Goal: Transaction & Acquisition: Purchase product/service

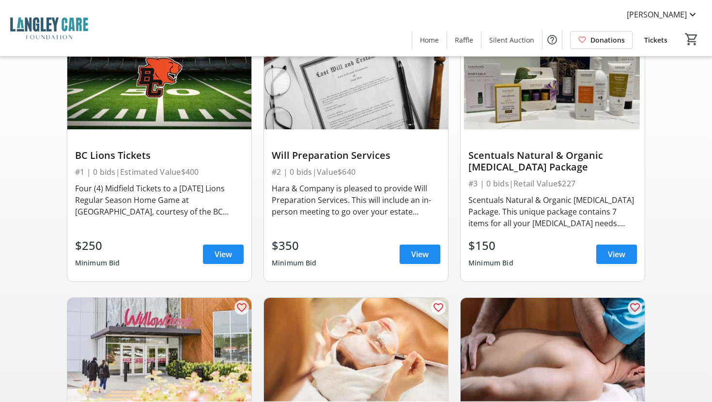
scroll to position [89, 0]
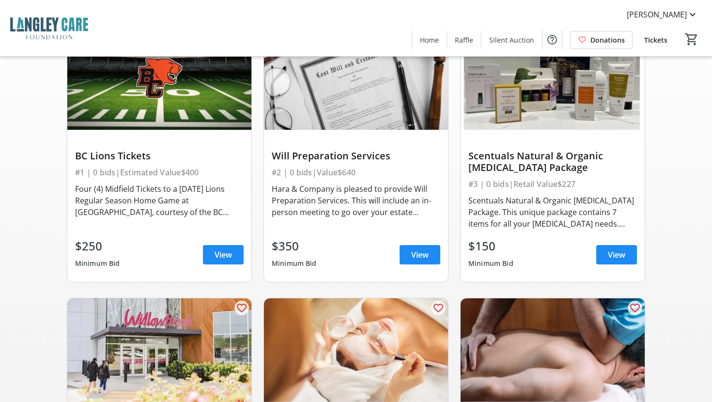
click at [408, 211] on div "Hara & Company is pleased to provide Will Preparation Services. This will inclu…" at bounding box center [356, 200] width 169 height 35
click at [356, 156] on div "Will Preparation Services" at bounding box center [356, 156] width 169 height 12
click at [418, 260] on span "View" at bounding box center [419, 255] width 17 height 12
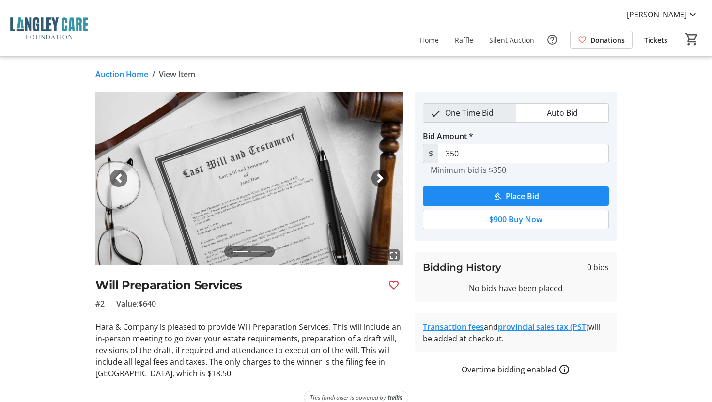
scroll to position [14, 0]
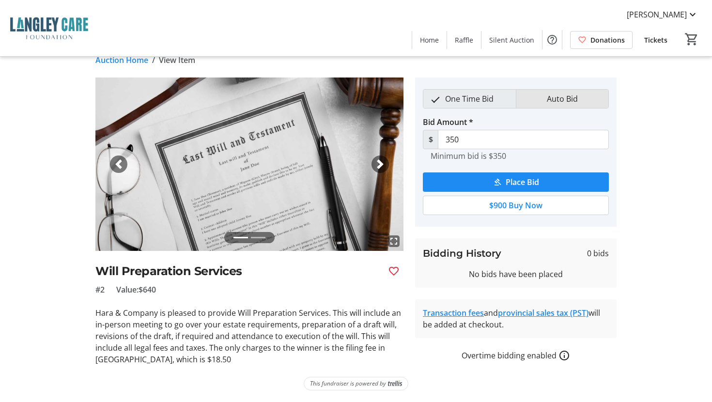
click at [531, 95] on button "Auto Bid" at bounding box center [563, 99] width 92 height 18
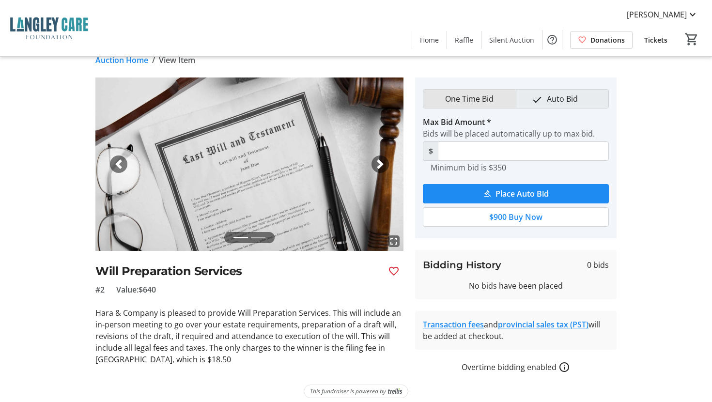
click at [469, 101] on span "One Time Bid" at bounding box center [469, 99] width 60 height 18
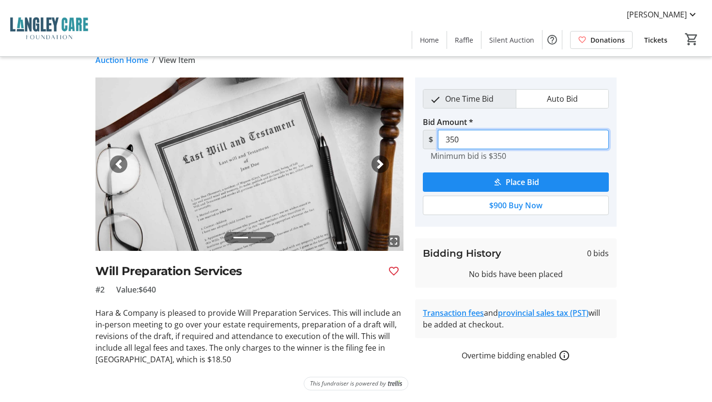
click at [459, 140] on input "350" at bounding box center [523, 139] width 171 height 19
type input "360"
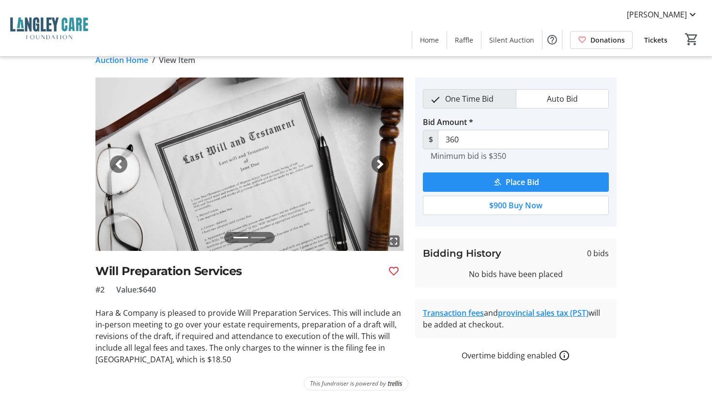
click at [509, 183] on span "Place Bid" at bounding box center [522, 182] width 33 height 12
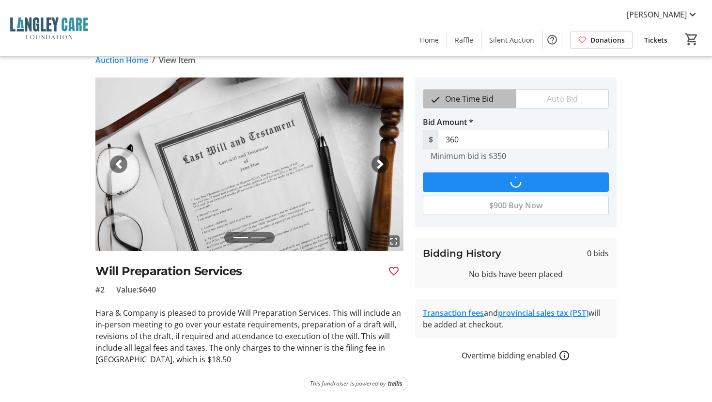
scroll to position [0, 0]
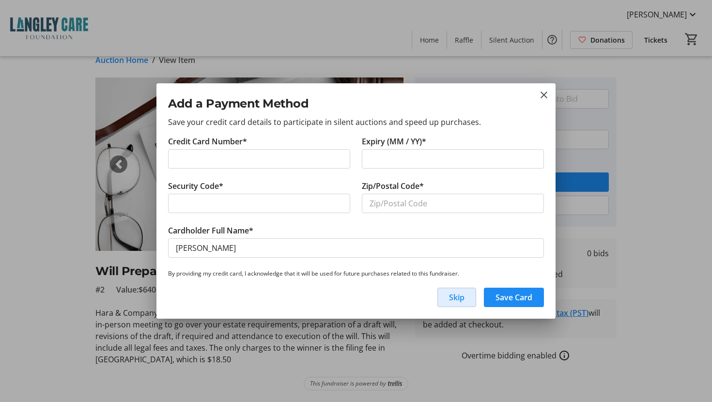
click at [461, 299] on span "Skip" at bounding box center [457, 298] width 16 height 12
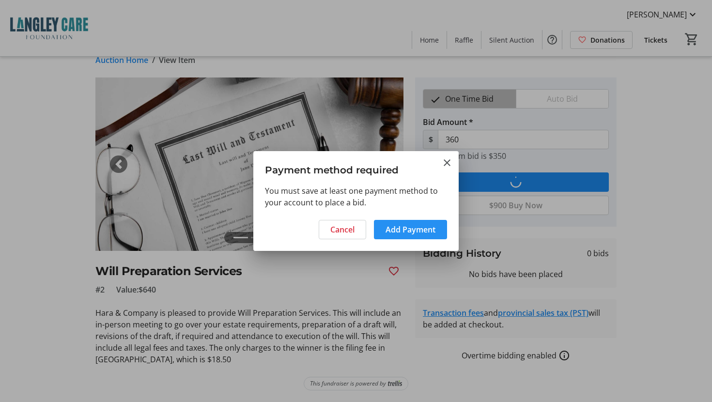
click at [395, 230] on span "Add Payment" at bounding box center [411, 230] width 50 height 12
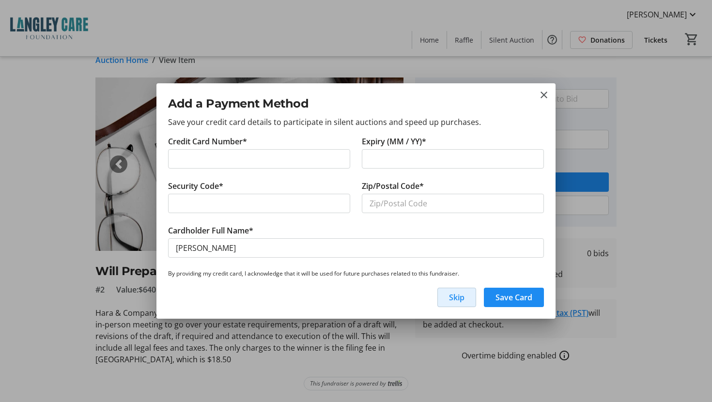
click at [551, 98] on div "Add a Payment Method Save your credit card details to participate in silent auc…" at bounding box center [356, 109] width 399 height 52
click at [545, 93] on mat-icon "close" at bounding box center [544, 95] width 12 height 12
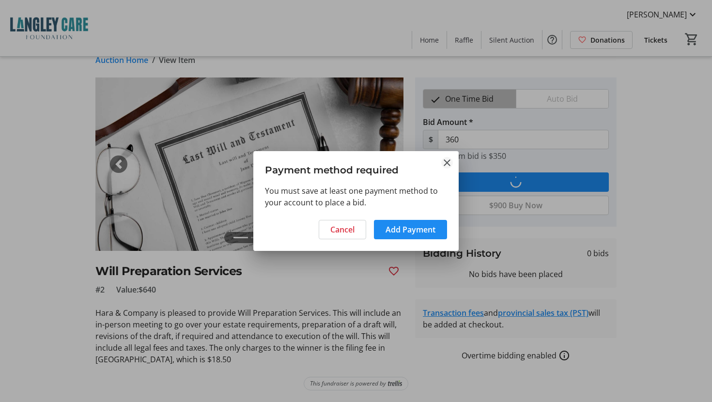
click at [447, 164] on mat-icon "Close" at bounding box center [447, 163] width 12 height 12
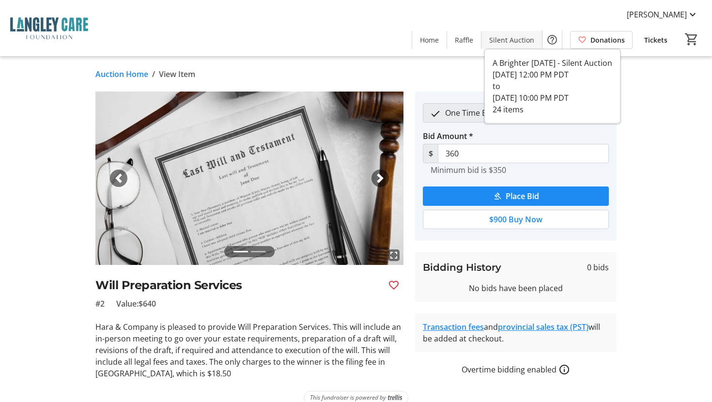
click at [501, 38] on span "Silent Auction" at bounding box center [511, 40] width 45 height 10
